Goal: Information Seeking & Learning: Learn about a topic

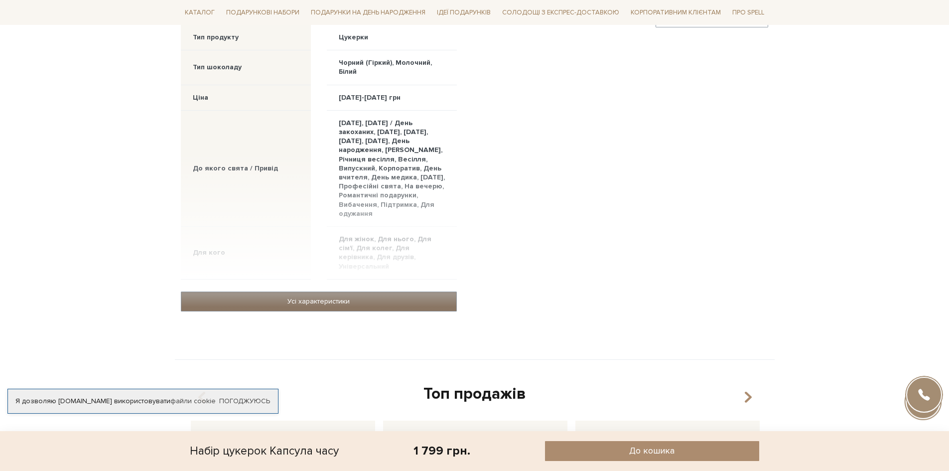
scroll to position [698, 0]
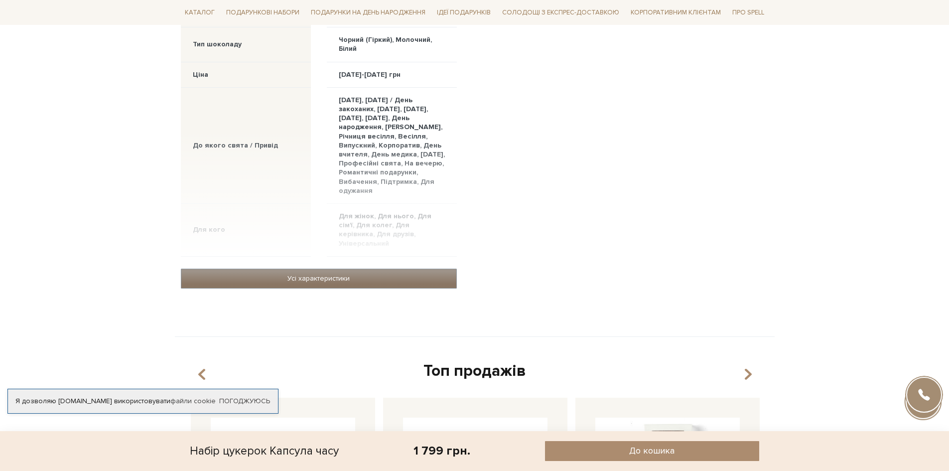
click at [292, 276] on link "Усі характеристики" at bounding box center [318, 278] width 275 height 19
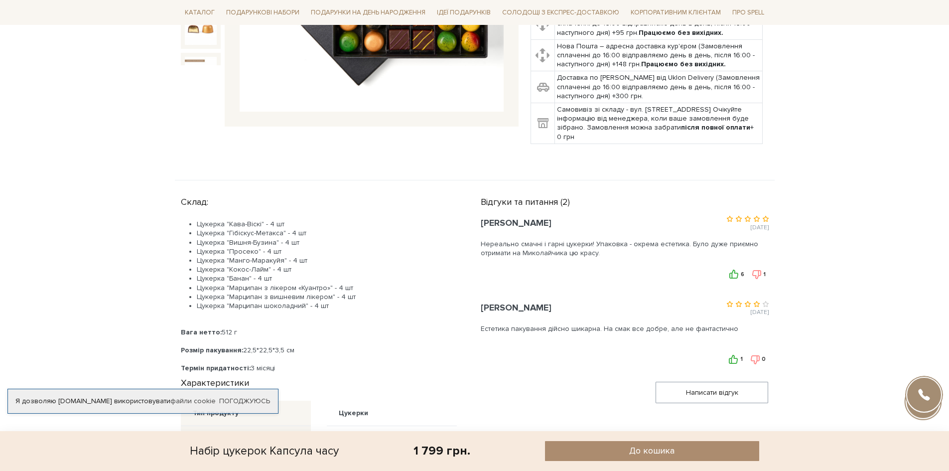
scroll to position [399, 0]
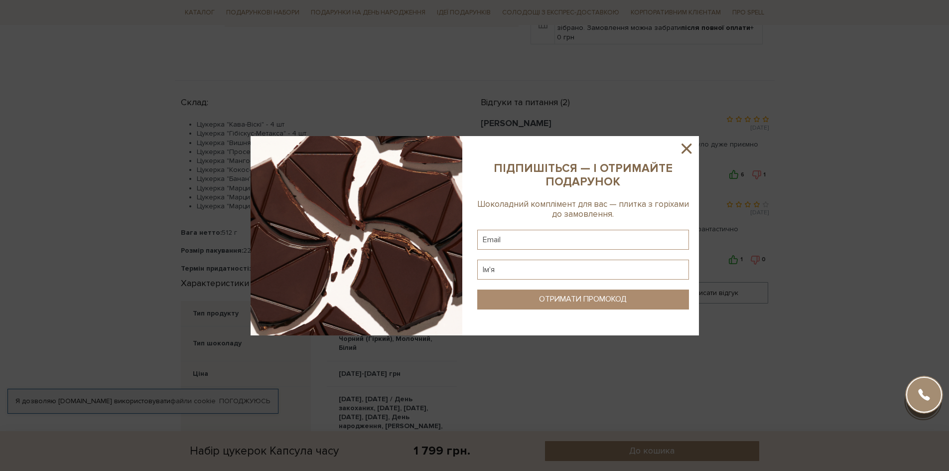
click at [693, 149] on icon at bounding box center [686, 148] width 17 height 17
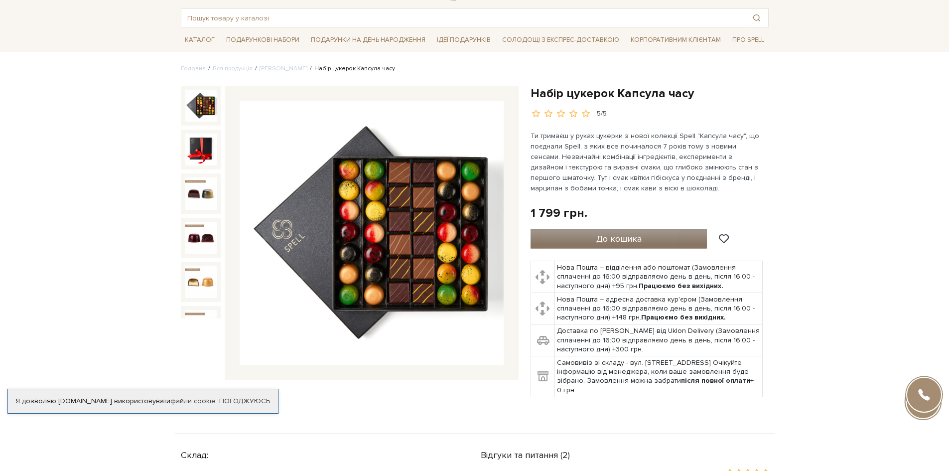
scroll to position [100, 0]
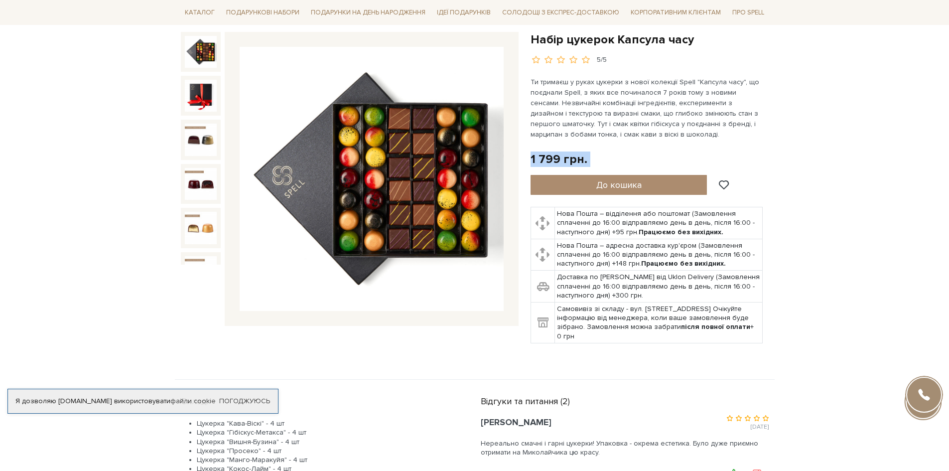
drag, startPoint x: 530, startPoint y: 152, endPoint x: 794, endPoint y: 330, distance: 318.8
click at [532, 203] on div "Набір цукерок Капсула часу 5/5" at bounding box center [650, 187] width 238 height 311
drag, startPoint x: 532, startPoint y: 203, endPoint x: 769, endPoint y: 309, distance: 259.4
click at [769, 309] on div "Набір цукерок Капсула часу 5/5" at bounding box center [650, 193] width 250 height 323
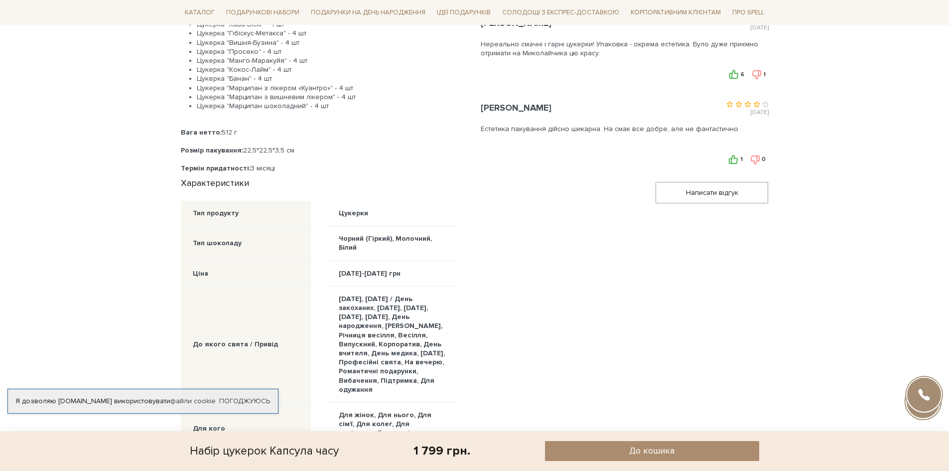
scroll to position [498, 0]
drag, startPoint x: 193, startPoint y: 211, endPoint x: 427, endPoint y: 278, distance: 243.5
click at [427, 278] on div "Тип продукту [GEOGRAPHIC_DATA] Тип шоколаду Чорний (Гіркий), Молочний, Білий Ці…" at bounding box center [319, 375] width 276 height 349
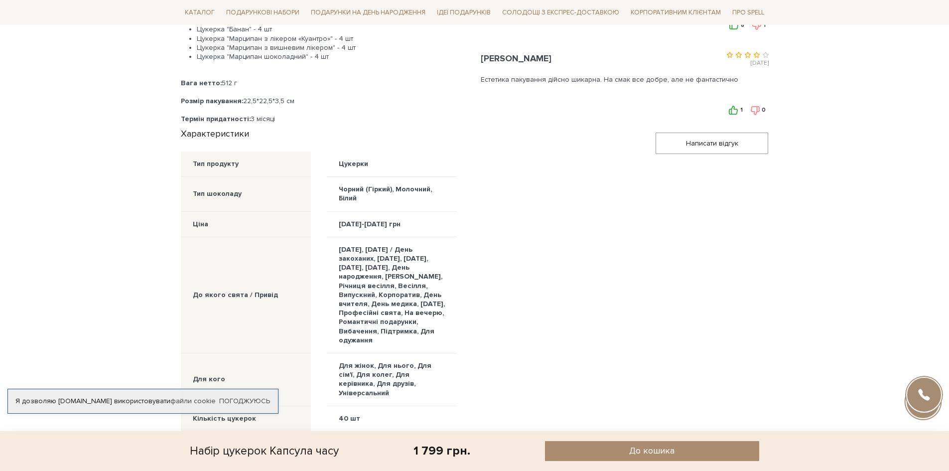
click at [429, 273] on div "[DATE], [DATE] / День закоханих, [DATE], [DATE], [DATE], [DATE], День народженн…" at bounding box center [392, 295] width 106 height 100
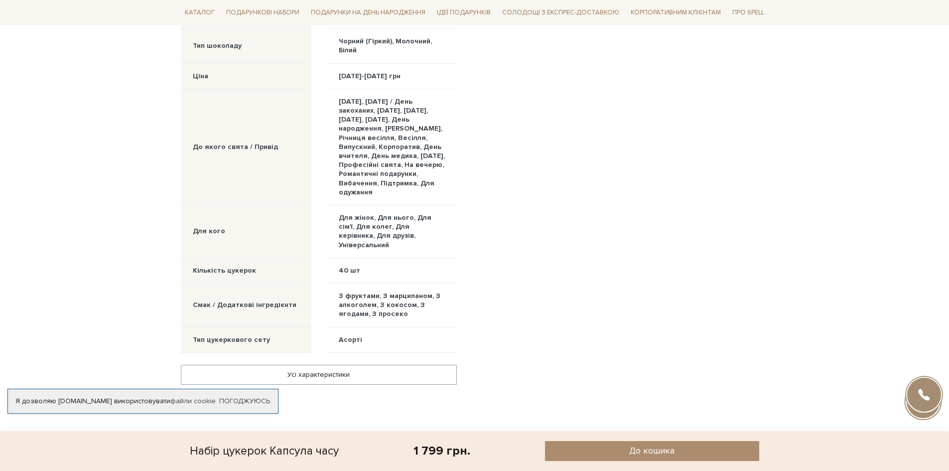
scroll to position [847, 0]
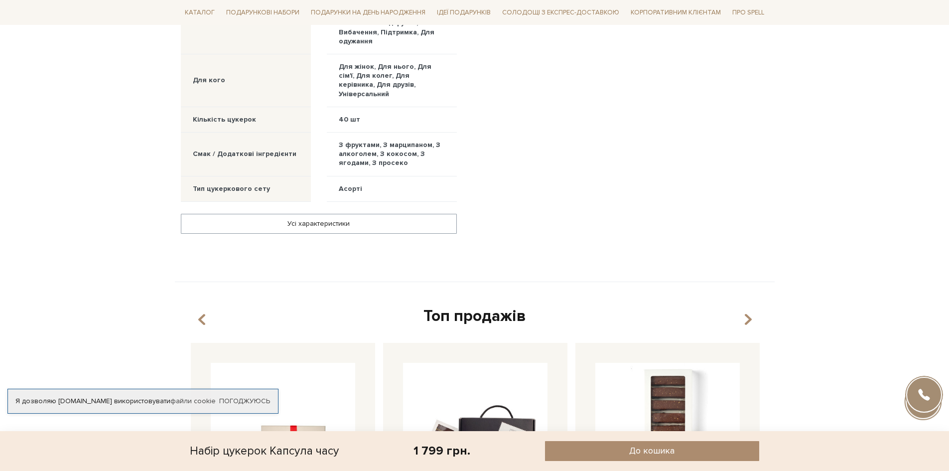
click at [363, 234] on div "Усі характеристики" at bounding box center [319, 230] width 288 height 56
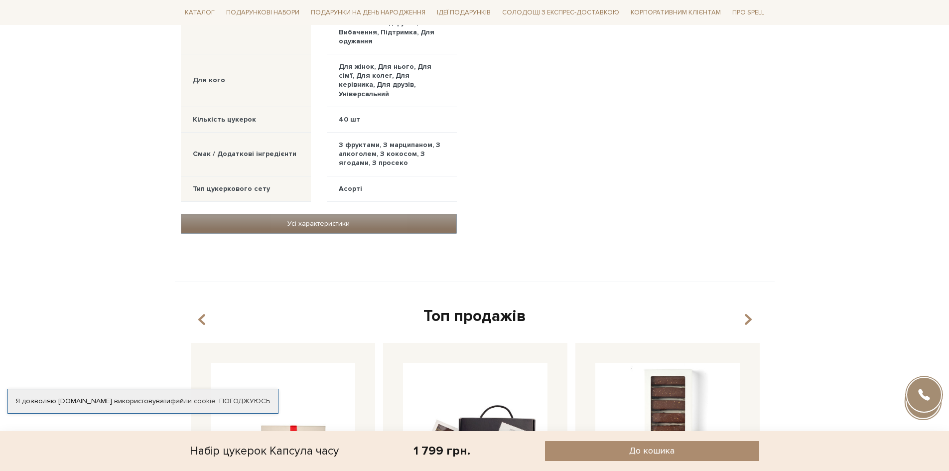
click at [364, 229] on link "Усі характеристики" at bounding box center [318, 223] width 275 height 19
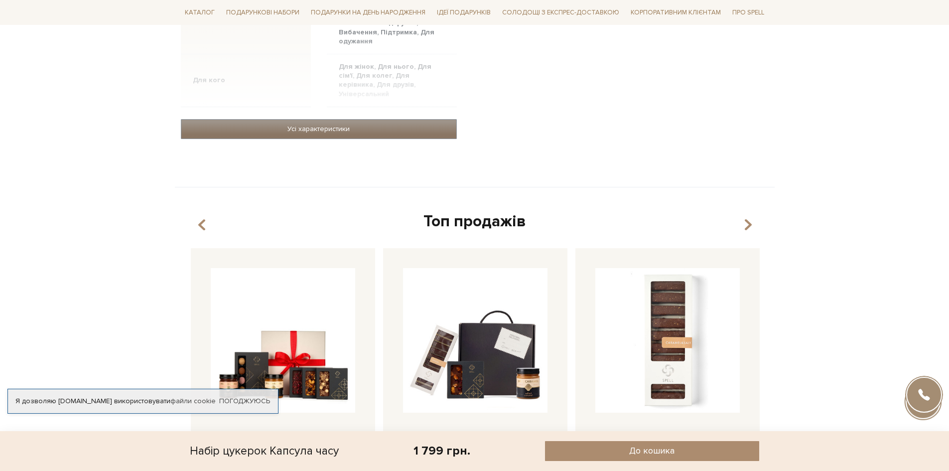
click at [358, 130] on link "Усі характеристики" at bounding box center [318, 129] width 275 height 19
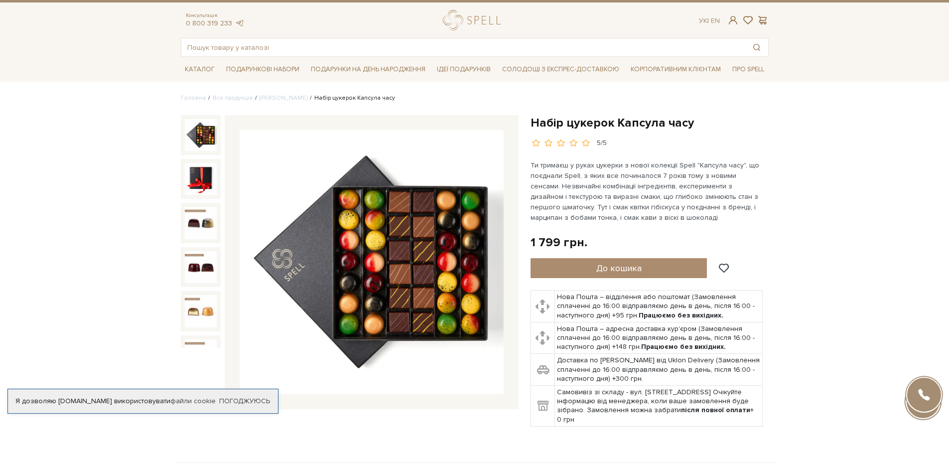
scroll to position [0, 0]
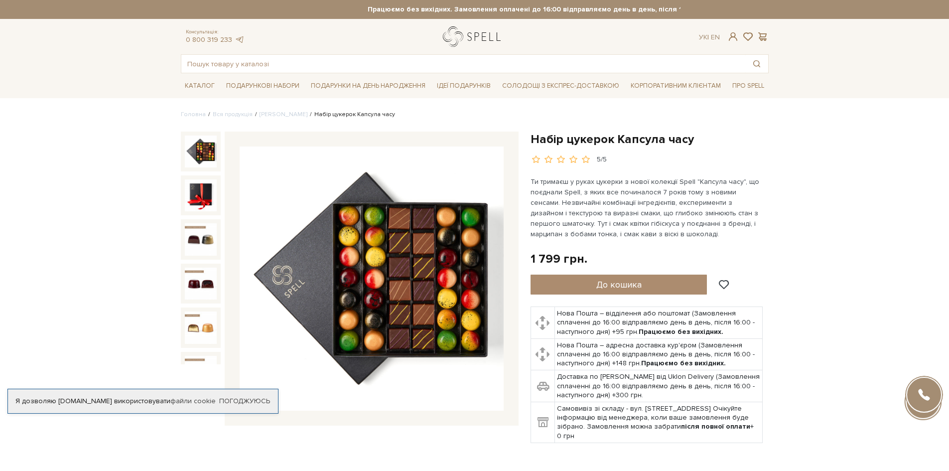
click at [454, 30] on link "logo" at bounding box center [474, 36] width 62 height 20
